Goal: Task Accomplishment & Management: Use online tool/utility

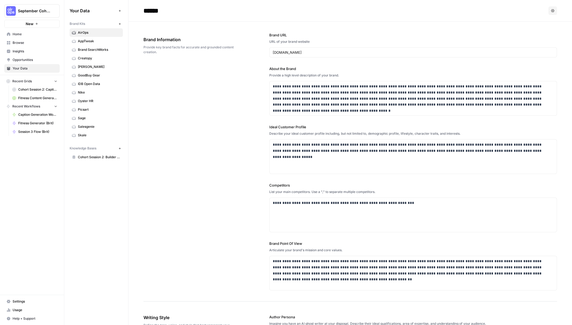
click at [247, 155] on div "**********" at bounding box center [349, 162] width 413 height 280
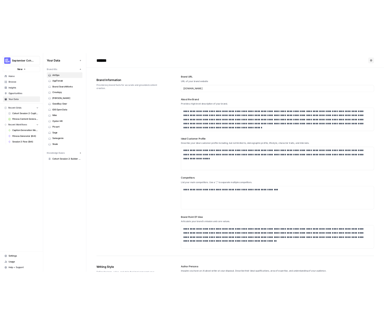
scroll to position [1, 0]
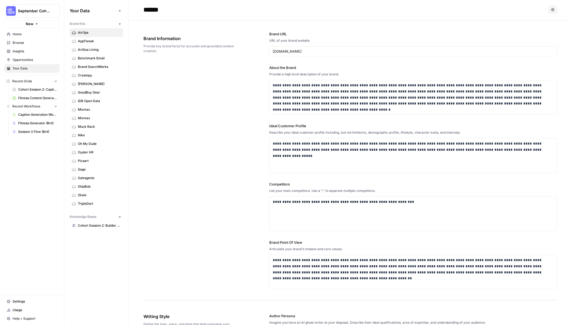
click at [25, 45] on link "Browse" at bounding box center [31, 43] width 55 height 9
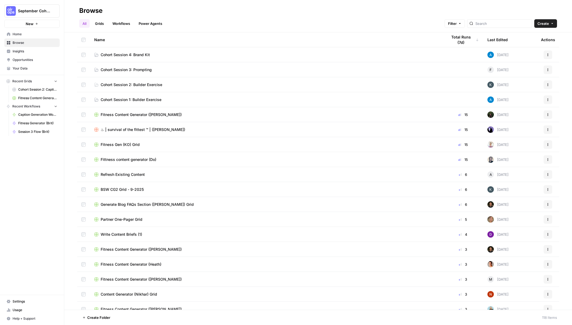
click at [125, 54] on span "Cohort Session 4: Brand Kit" at bounding box center [125, 54] width 49 height 5
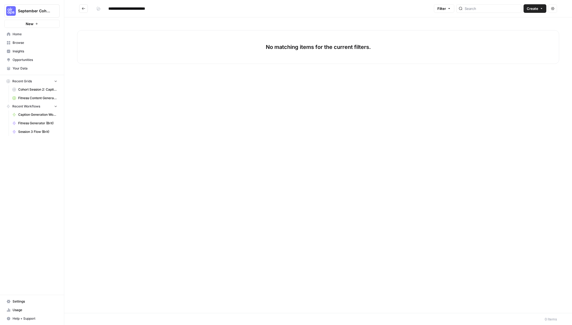
click at [303, 23] on div "No matching items for the current filters." at bounding box center [317, 165] width 507 height 296
click at [541, 10] on button "Create" at bounding box center [534, 8] width 23 height 9
click at [527, 28] on span "Workflow" at bounding box center [524, 28] width 30 height 5
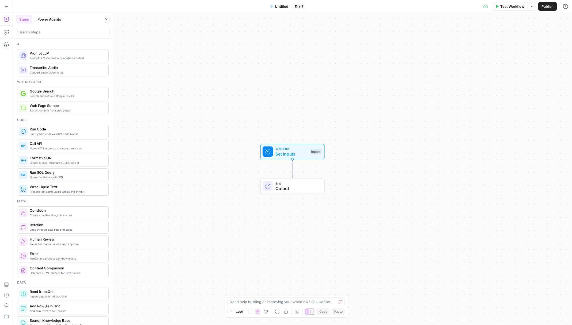
click at [277, 5] on span "Untitled" at bounding box center [281, 6] width 13 height 5
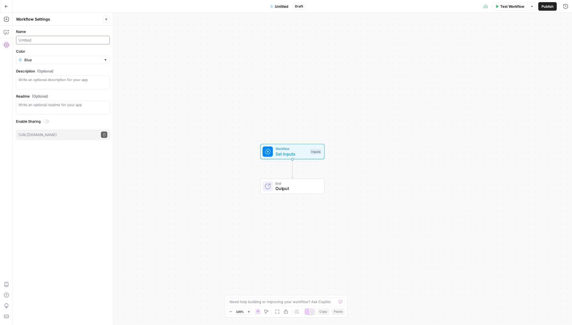
click at [56, 41] on input "Name" at bounding box center [62, 39] width 89 height 5
type input "FAQ Generator (Brit)"
drag, startPoint x: 45, startPoint y: 58, endPoint x: 45, endPoint y: 62, distance: 3.8
click at [45, 58] on input "Color" at bounding box center [62, 59] width 77 height 5
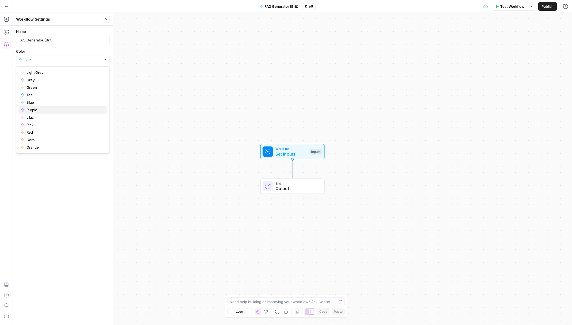
click at [83, 113] on button "Purple" at bounding box center [62, 109] width 89 height 7
type input "Purple"
click at [149, 111] on div "Workflow Set Inputs Inputs End Output" at bounding box center [292, 169] width 559 height 312
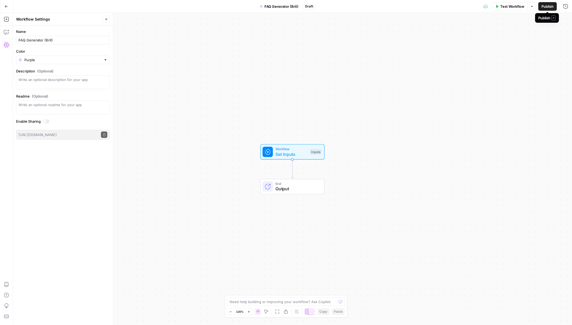
click at [546, 7] on span "Publish" at bounding box center [547, 6] width 12 height 5
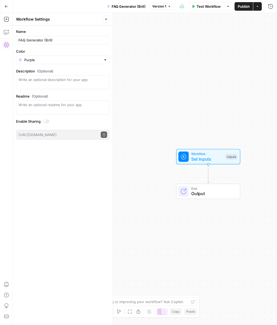
drag, startPoint x: 208, startPoint y: 256, endPoint x: 128, endPoint y: 262, distance: 79.9
click at [128, 262] on div "Workflow Set Inputs Inputs End Output" at bounding box center [145, 169] width 265 height 312
click at [214, 159] on span "Set Inputs" at bounding box center [207, 159] width 32 height 6
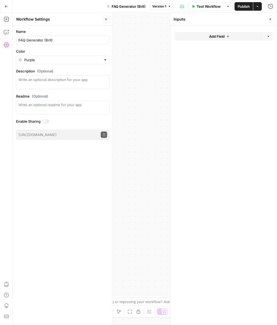
click at [238, 39] on button "Add Field" at bounding box center [219, 36] width 89 height 9
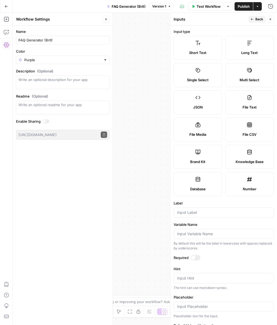
click at [210, 162] on div "Brand Kit" at bounding box center [198, 161] width 40 height 5
click at [196, 256] on div at bounding box center [196, 257] width 10 height 5
drag, startPoint x: 277, startPoint y: 56, endPoint x: 331, endPoint y: 54, distance: 53.5
click at [277, 54] on html "September Cohort New Home Browse Insights Opportunities Your Data Recent Grids …" at bounding box center [138, 162] width 277 height 325
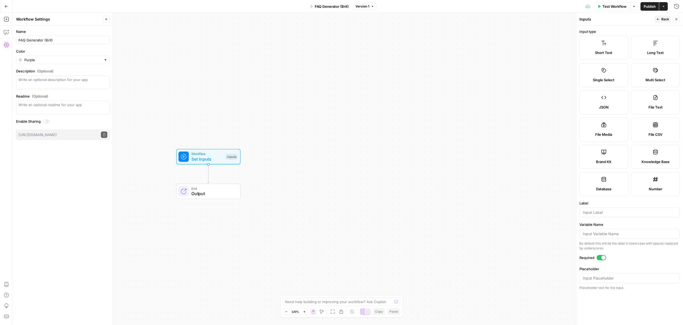
click at [571, 28] on form "Input type Short Text Long Text Single Select Multi Select JSON File Text File …" at bounding box center [629, 176] width 107 height 300
click at [571, 20] on icon "button" at bounding box center [657, 19] width 3 height 3
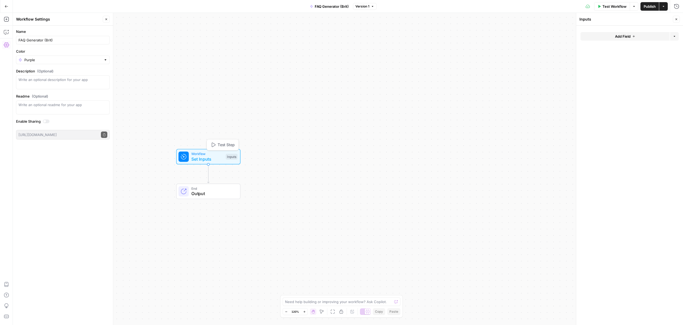
click at [219, 155] on span "Workflow" at bounding box center [207, 153] width 32 height 5
click at [229, 158] on div "Inputs" at bounding box center [231, 157] width 12 height 6
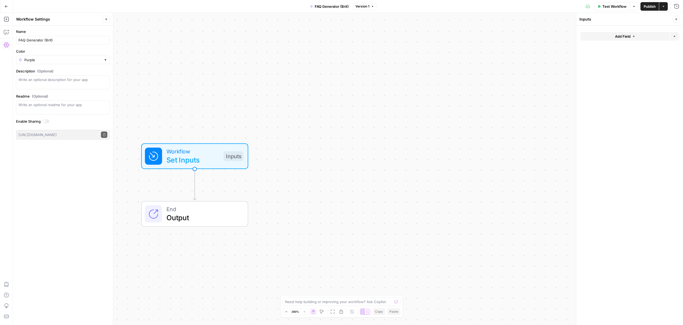
click at [571, 39] on button "Add Field" at bounding box center [624, 36] width 89 height 9
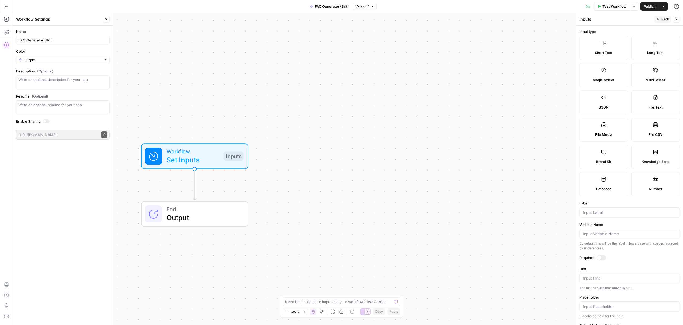
click at [571, 159] on label "Brand Kit" at bounding box center [603, 157] width 49 height 24
click at [571, 256] on div at bounding box center [601, 257] width 10 height 5
click at [571, 10] on button "Publish" at bounding box center [649, 6] width 18 height 9
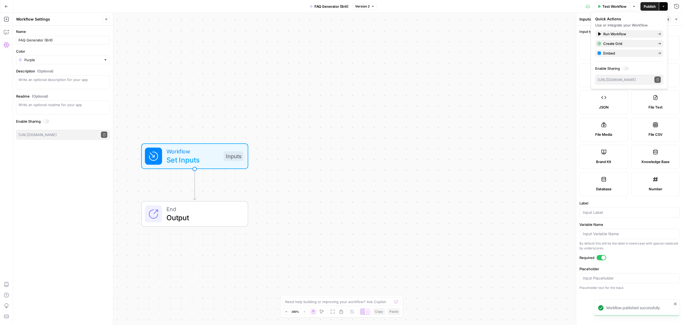
click at [571, 29] on label "Input type" at bounding box center [629, 31] width 100 height 5
click at [571, 159] on span "Brand Kit" at bounding box center [603, 161] width 15 height 5
click at [571, 21] on div "Actions" at bounding box center [662, 18] width 19 height 10
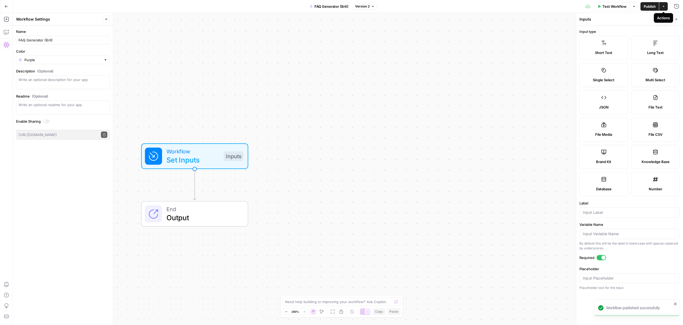
drag, startPoint x: 636, startPoint y: 23, endPoint x: 645, endPoint y: 15, distance: 11.6
click at [571, 22] on header "Inputs Back Close" at bounding box center [629, 19] width 107 height 13
click at [571, 20] on span "Back" at bounding box center [665, 19] width 8 height 5
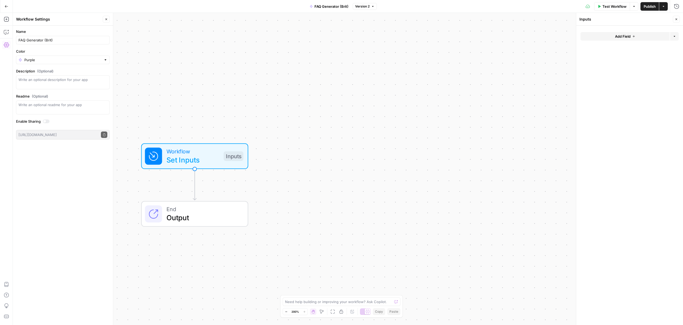
click at [571, 35] on icon "button" at bounding box center [673, 36] width 3 height 3
click at [571, 39] on button "Add Field" at bounding box center [624, 36] width 89 height 9
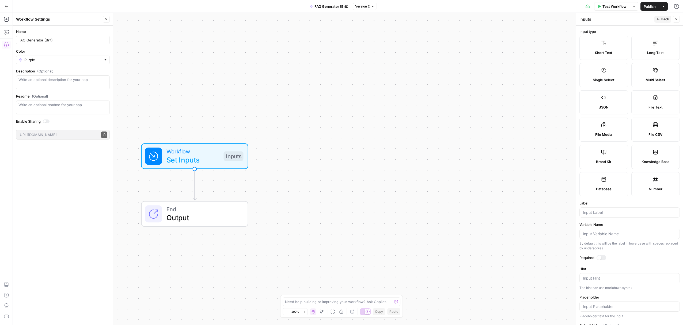
click at [571, 161] on div "Brand Kit" at bounding box center [604, 161] width 40 height 5
click at [571, 261] on div "Required" at bounding box center [629, 258] width 100 height 7
click at [571, 259] on div at bounding box center [601, 257] width 10 height 5
click at [571, 274] on div at bounding box center [629, 278] width 100 height 10
type input "Brand Kit"
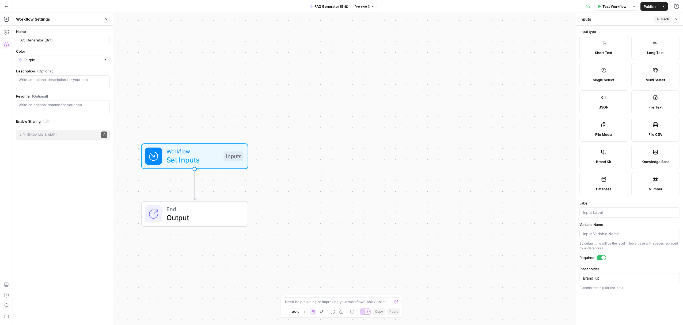
click at [571, 18] on button "Close" at bounding box center [675, 19] width 7 height 7
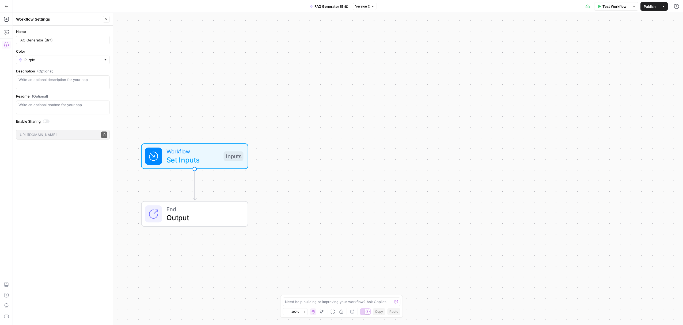
click at [221, 162] on div "Workflow Set Inputs Inputs Test Step" at bounding box center [194, 156] width 98 height 18
click at [571, 35] on icon "button" at bounding box center [673, 36] width 3 height 3
click at [571, 48] on span "Add Group" at bounding box center [663, 48] width 18 height 5
click at [571, 39] on icon "button" at bounding box center [669, 38] width 3 height 3
click at [225, 154] on div "Inputs" at bounding box center [234, 156] width 20 height 10
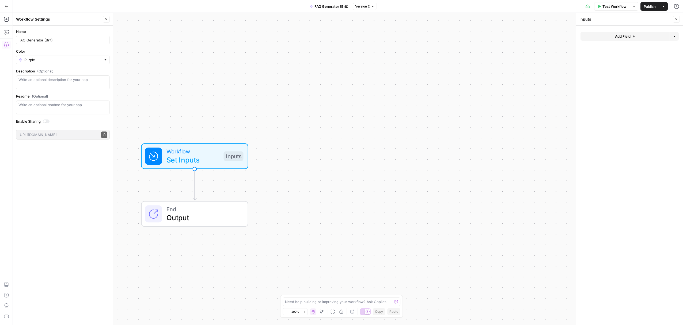
click at [571, 18] on button "Close" at bounding box center [675, 19] width 7 height 7
click at [190, 149] on span "Workflow" at bounding box center [192, 151] width 53 height 9
click at [571, 37] on button "Add Field" at bounding box center [624, 36] width 89 height 9
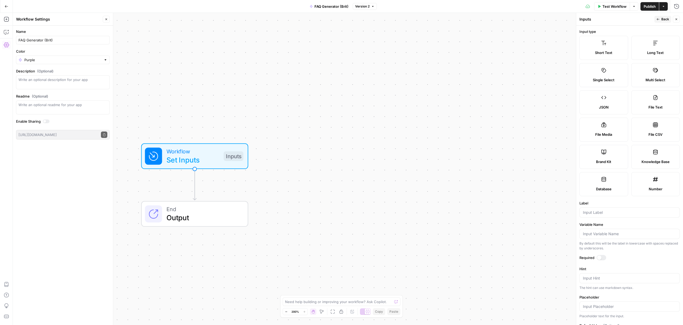
click at [571, 159] on span "Brand Kit" at bounding box center [603, 161] width 15 height 5
click at [571, 260] on div at bounding box center [601, 257] width 10 height 5
click at [198, 202] on div "End Output" at bounding box center [194, 214] width 107 height 26
click at [571, 10] on button "Test Workflow" at bounding box center [612, 6] width 36 height 9
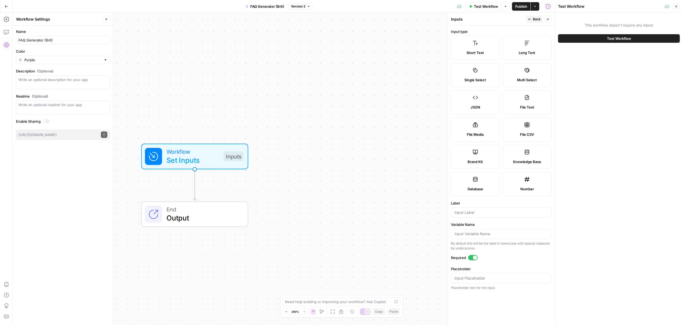
click at [571, 8] on button "Close" at bounding box center [675, 6] width 7 height 7
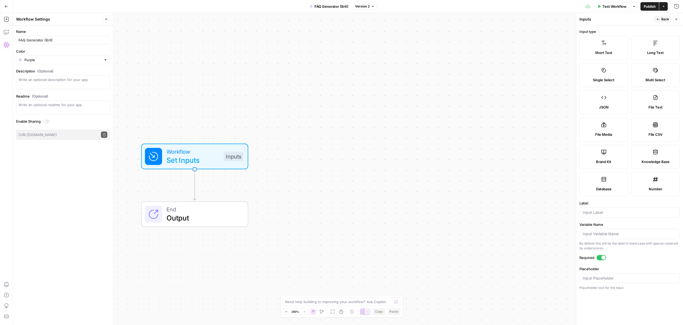
click at [571, 7] on span "Test Workflow" at bounding box center [614, 6] width 24 height 5
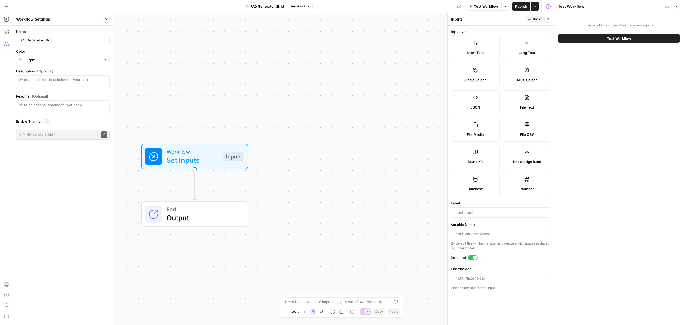
click at [571, 40] on button "Test Workflow" at bounding box center [619, 38] width 122 height 9
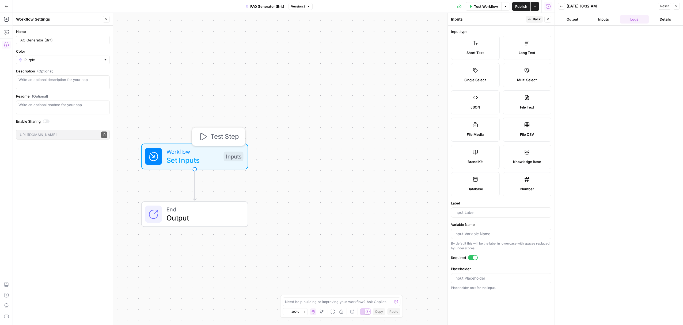
click at [211, 154] on span "Workflow" at bounding box center [192, 151] width 53 height 9
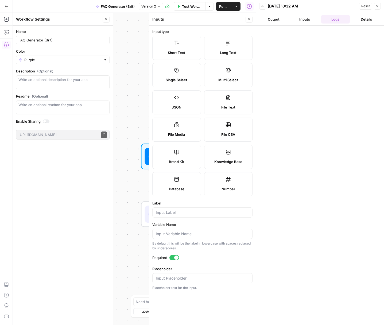
click at [135, 180] on div "Workflow Set Inputs Inputs End Output" at bounding box center [134, 169] width 243 height 312
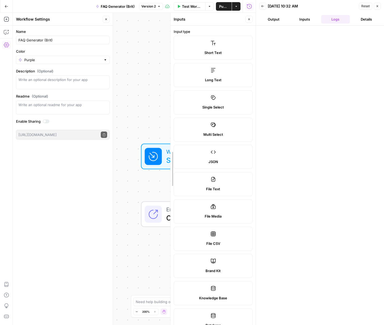
drag, startPoint x: 150, startPoint y: 173, endPoint x: 297, endPoint y: 159, distance: 147.8
click at [297, 159] on body "September Cohort New Home Browse Insights Opportunities Your Data Recent Grids …" at bounding box center [192, 162] width 384 height 325
click at [151, 245] on div "Workflow Set Inputs Inputs End Output" at bounding box center [134, 169] width 243 height 312
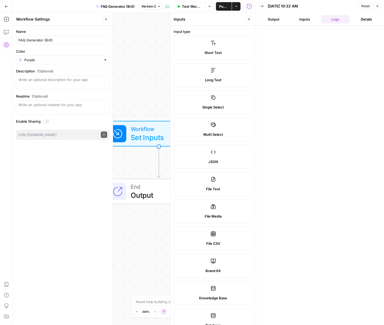
drag, startPoint x: 147, startPoint y: 245, endPoint x: 108, endPoint y: 215, distance: 49.2
click at [109, 216] on body "September Cohort New Home Browse Insights Opportunities Your Data Recent Grids …" at bounding box center [192, 162] width 384 height 325
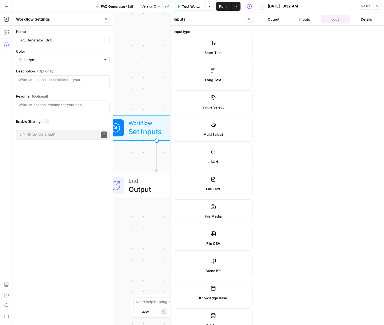
click at [156, 159] on icon "Edge from start to end" at bounding box center [156, 156] width 3 height 31
click at [377, 7] on icon "button" at bounding box center [377, 6] width 3 height 3
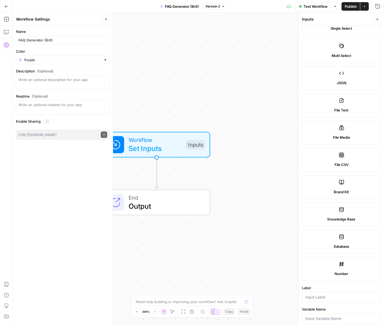
scroll to position [132, 0]
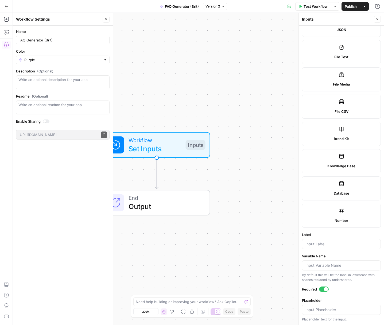
click at [147, 202] on span "Output" at bounding box center [165, 206] width 73 height 11
click at [156, 177] on icon "Edge from start to end" at bounding box center [156, 173] width 3 height 31
click at [108, 19] on button "Close" at bounding box center [106, 19] width 7 height 7
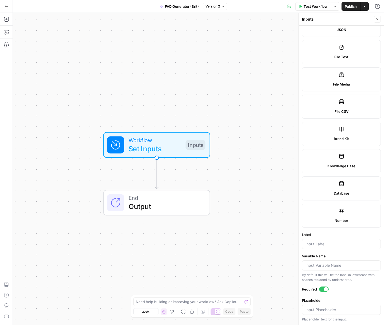
click at [378, 21] on icon "button" at bounding box center [377, 19] width 3 height 3
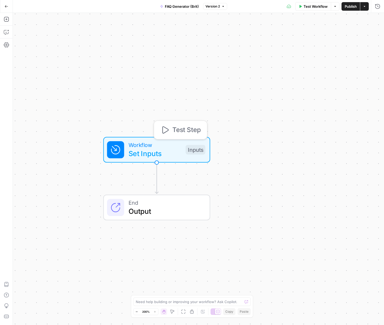
drag, startPoint x: 156, startPoint y: 156, endPoint x: 156, endPoint y: 161, distance: 4.5
click at [156, 161] on div "Workflow Set Inputs Inputs Test Step" at bounding box center [157, 150] width 107 height 26
click at [157, 163] on icon "Edge from start to end" at bounding box center [156, 177] width 3 height 31
click at [156, 180] on icon "Edge from start to end" at bounding box center [156, 177] width 3 height 31
click at [173, 149] on span "Set Inputs" at bounding box center [155, 153] width 53 height 11
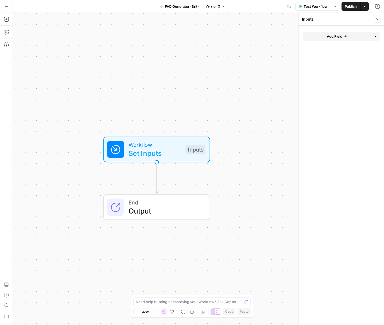
click at [346, 40] on button "Add Field" at bounding box center [337, 36] width 68 height 9
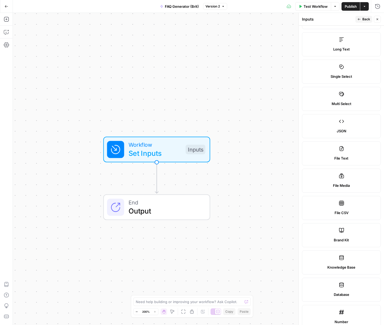
scroll to position [161, 0]
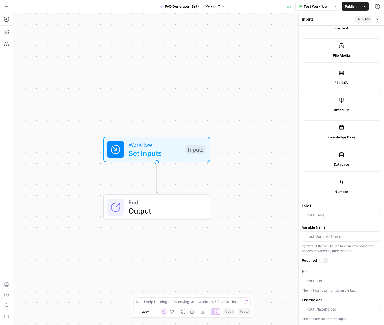
click at [349, 102] on label "Brand Kit" at bounding box center [341, 105] width 79 height 24
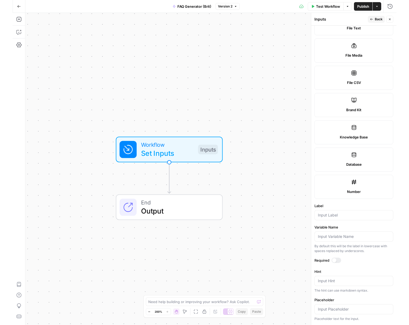
scroll to position [132, 0]
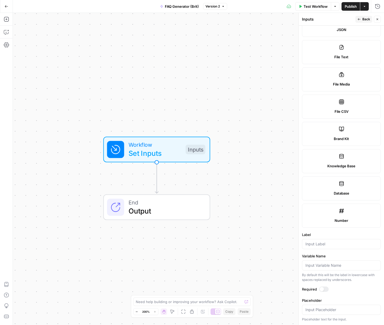
click at [326, 286] on form "Input type Short Text Long Text Single Select Multi Select JSON File Text File …" at bounding box center [341, 176] width 85 height 300
click at [326, 289] on div at bounding box center [324, 289] width 10 height 5
click at [344, 287] on label "Required" at bounding box center [341, 289] width 79 height 5
click at [347, 309] on input "Placeholder" at bounding box center [342, 309] width 72 height 5
type input "Brand Kit Input"
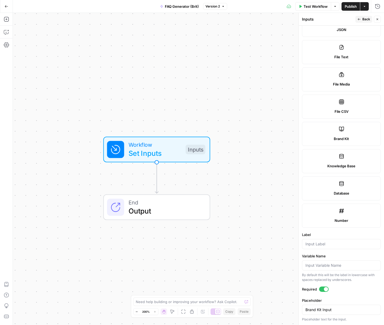
click at [377, 18] on icon "button" at bounding box center [378, 19] width 2 height 2
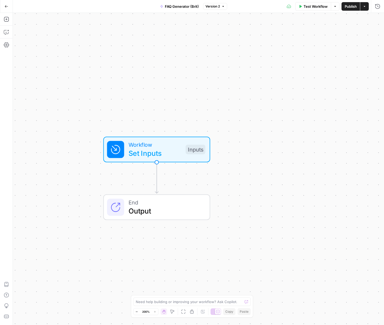
click at [336, 7] on icon "button" at bounding box center [335, 6] width 3 height 3
click at [156, 163] on icon "Edge from start to end" at bounding box center [156, 177] width 3 height 31
click at [156, 162] on g "Edge from start to end" at bounding box center [156, 177] width 3 height 31
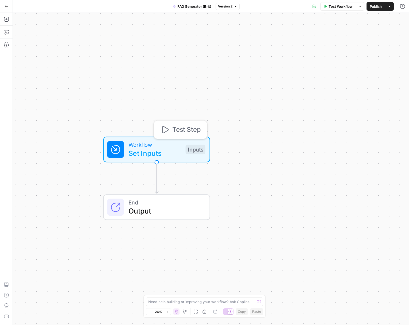
click at [118, 153] on icon at bounding box center [116, 150] width 9 height 9
click at [357, 38] on span "Add Field" at bounding box center [360, 36] width 16 height 5
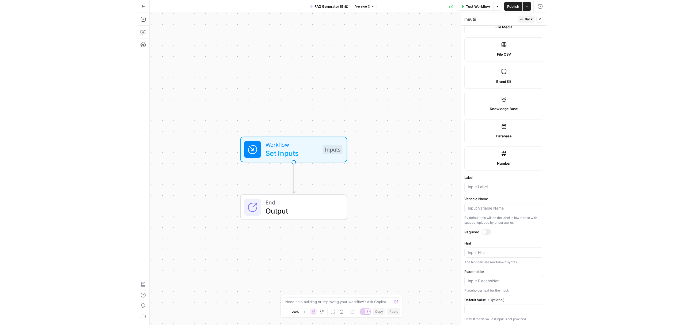
scroll to position [0, 0]
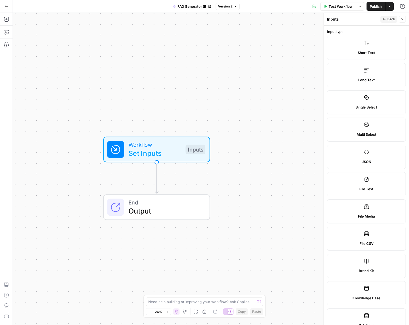
click at [390, 18] on span "Back" at bounding box center [392, 19] width 8 height 5
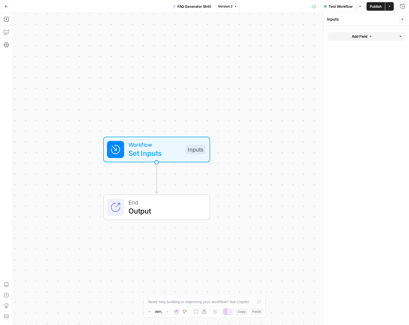
click at [400, 36] on icon "button" at bounding box center [400, 36] width 3 height 3
click at [391, 49] on span "Add Group" at bounding box center [390, 48] width 18 height 5
click at [399, 39] on button "Delete group" at bounding box center [396, 39] width 9 height 9
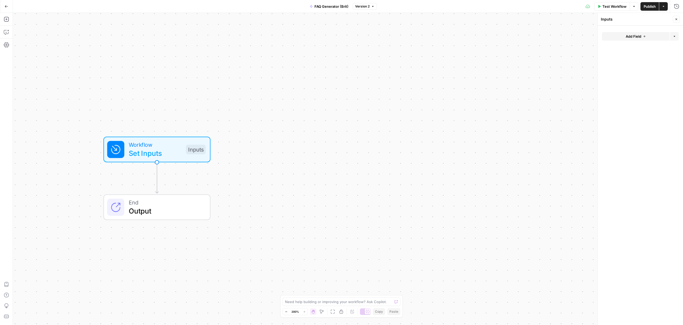
click at [168, 150] on span "Set Inputs" at bounding box center [155, 153] width 53 height 11
click at [571, 36] on button "Add Field" at bounding box center [636, 36] width 68 height 9
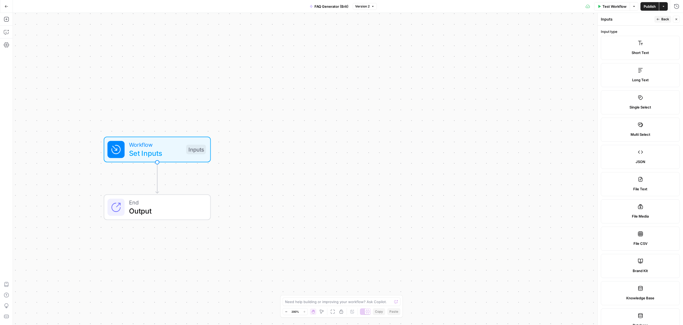
click at [571, 270] on span "Brand Kit" at bounding box center [639, 270] width 15 height 5
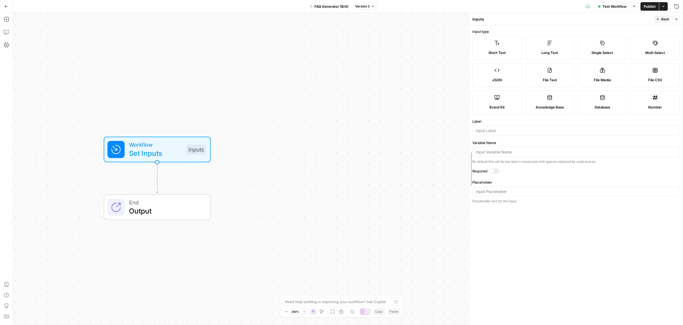
drag, startPoint x: 597, startPoint y: 255, endPoint x: 401, endPoint y: 252, distance: 196.1
click at [401, 252] on body "September Cohort New Home Browse Insights Opportunities Your Data Recent Grids …" at bounding box center [341, 162] width 683 height 325
click at [520, 130] on input "Label" at bounding box center [576, 130] width 200 height 5
type input "Brand Kit"
click at [539, 189] on div at bounding box center [575, 192] width 207 height 10
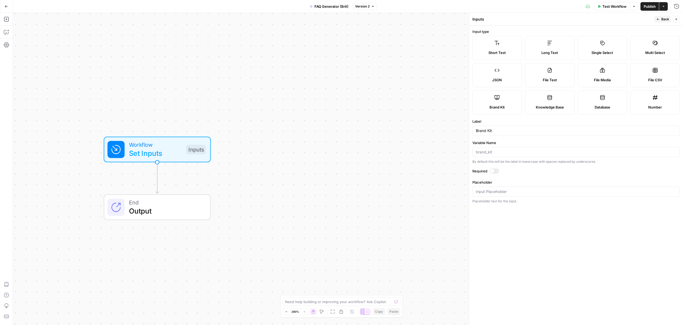
click at [495, 171] on div at bounding box center [494, 171] width 10 height 5
click at [571, 257] on form "Input type Short Text Long Text Single Select Multi Select JSON File Text File …" at bounding box center [576, 176] width 214 height 300
click at [571, 7] on span "Publish" at bounding box center [649, 6] width 12 height 5
click at [571, 120] on label "Label" at bounding box center [575, 121] width 207 height 5
click at [571, 128] on input "Brand Kit" at bounding box center [576, 130] width 200 height 5
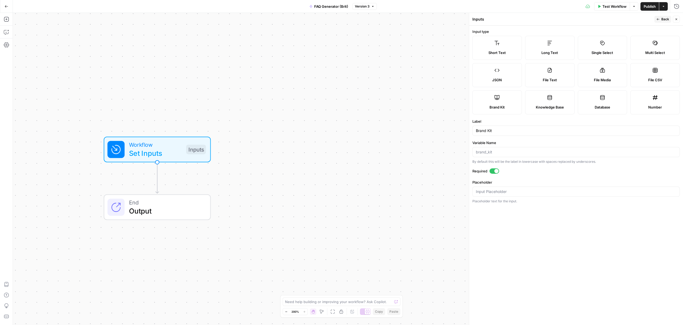
drag, startPoint x: 640, startPoint y: 20, endPoint x: 660, endPoint y: 19, distance: 20.1
click at [571, 20] on div "Inputs" at bounding box center [562, 19] width 180 height 5
click at [571, 19] on span "Back" at bounding box center [665, 19] width 8 height 5
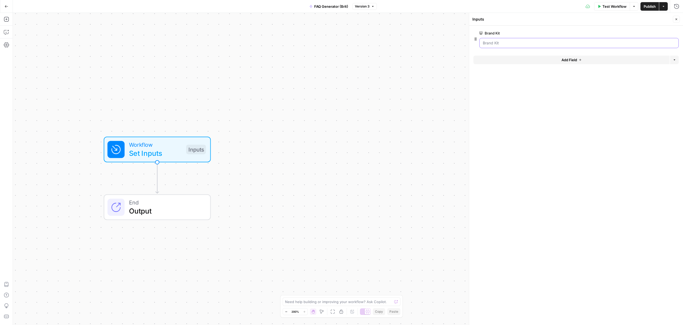
click at [571, 45] on Kit "Brand Kit" at bounding box center [579, 42] width 192 height 5
click at [571, 45] on div at bounding box center [578, 43] width 199 height 10
click at [571, 59] on button "Add Field" at bounding box center [571, 60] width 196 height 9
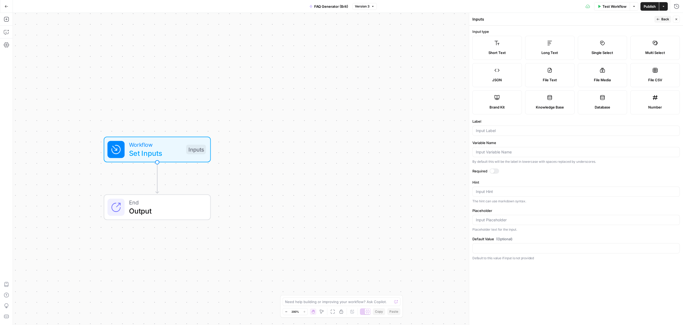
click at [558, 106] on span "Knowledge Base" at bounding box center [549, 107] width 28 height 5
click at [571, 21] on button "Back" at bounding box center [662, 19] width 17 height 7
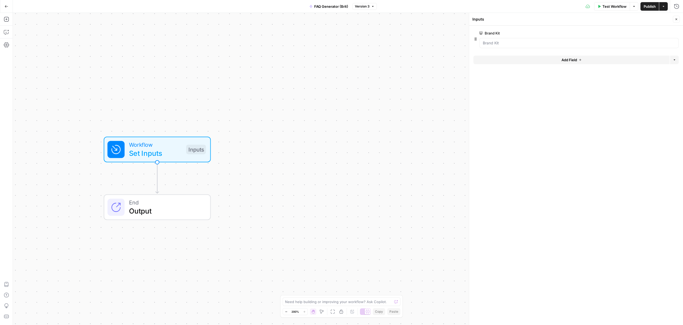
click at [161, 210] on span "Output" at bounding box center [165, 211] width 73 height 11
click at [571, 21] on button "Close" at bounding box center [675, 19] width 7 height 7
click at [158, 174] on icon "Edge from start to end" at bounding box center [157, 177] width 3 height 31
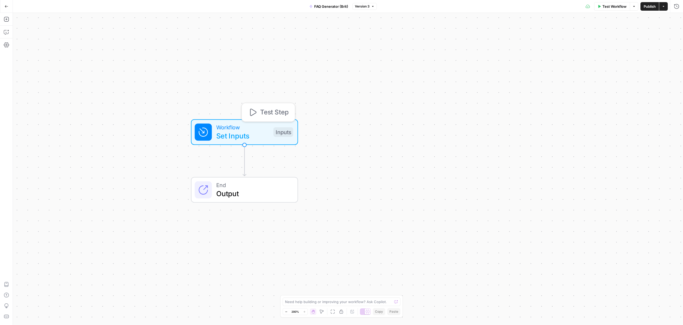
drag, startPoint x: 157, startPoint y: 160, endPoint x: 244, endPoint y: 143, distance: 88.8
click at [244, 143] on div "Workflow Set Inputs Inputs Test Step" at bounding box center [244, 132] width 107 height 26
click at [242, 138] on span "Set Inputs" at bounding box center [242, 135] width 53 height 11
click at [571, 59] on button "Add Field" at bounding box center [571, 60] width 196 height 9
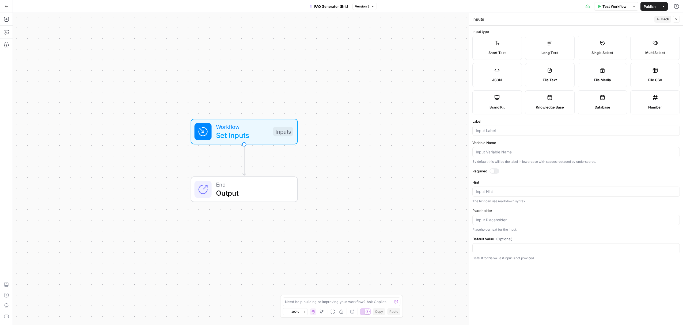
click at [551, 52] on span "Long Text" at bounding box center [549, 52] width 17 height 5
